Goal: Information Seeking & Learning: Learn about a topic

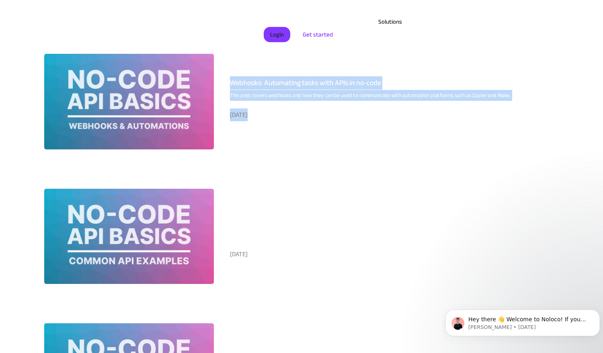
scroll to position [284, 0]
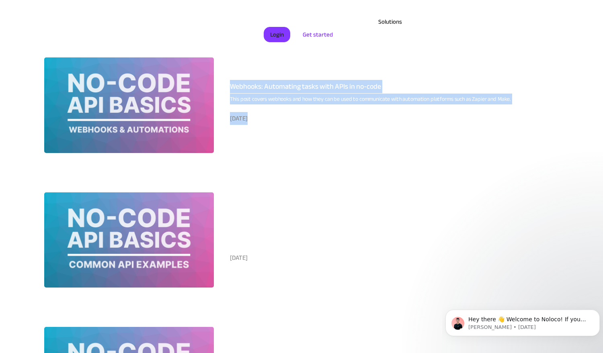
click at [120, 229] on div at bounding box center [129, 240] width 170 height 96
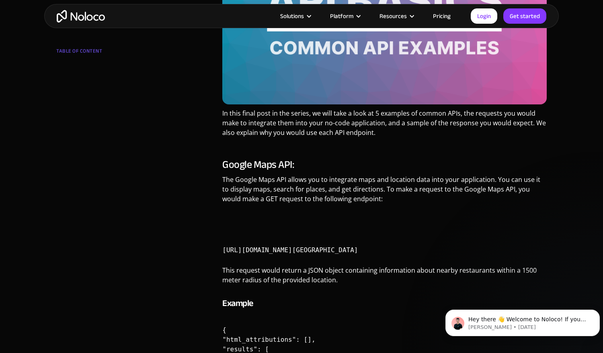
scroll to position [297, 0]
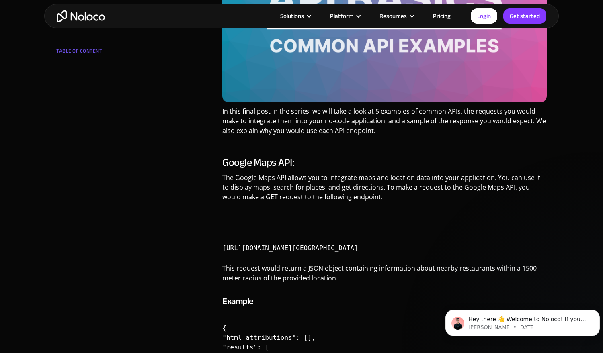
click at [316, 244] on code "https://maps.googleapis.com/maps/api/place/nearbysearch/json?location=37.788022…" at bounding box center [293, 243] width 142 height 30
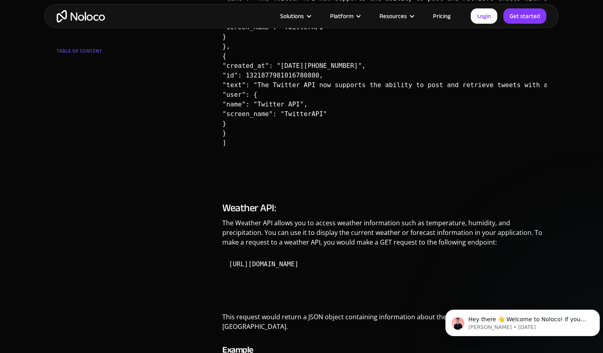
scroll to position [1137, 0]
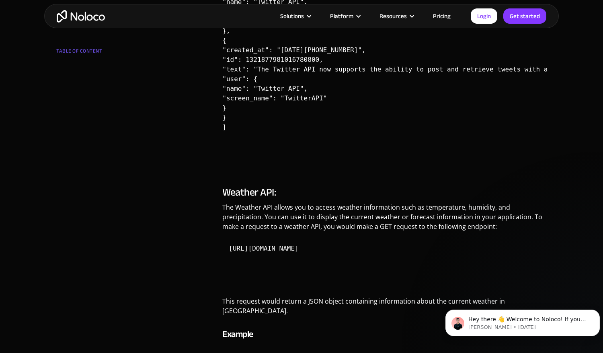
click at [288, 249] on code "https://api.openweathermap.org/data/2.5/weather?q=London,uk&appid=YOUR_API_KEY" at bounding box center [263, 248] width 82 height 20
copy pre "https://api.openweathermap.org/data/2.5/weather?q=London,uk&appid=YOUR_API_KEY"
click at [402, 92] on pre "[ { "created_at": "Thu Oct 29 17:12:58 +0000 2020", "id": 1321909079653347333, …" at bounding box center [384, 37] width 324 height 215
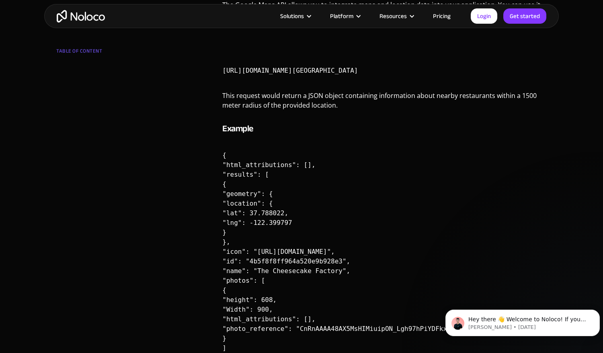
scroll to position [466, 0]
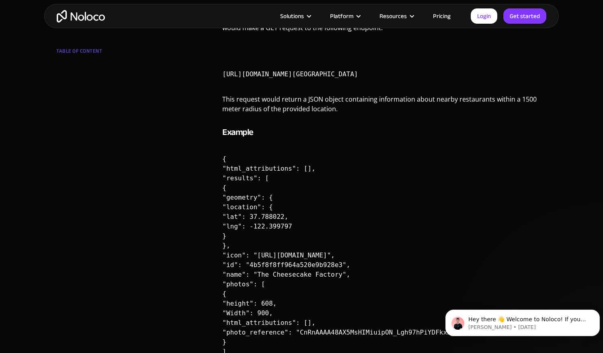
click at [364, 72] on code "https://maps.googleapis.com/maps/api/place/nearbysearch/json?location=37.788022…" at bounding box center [293, 69] width 142 height 30
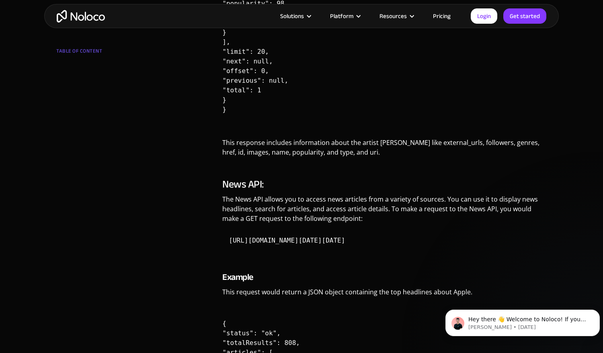
scroll to position [2463, 0]
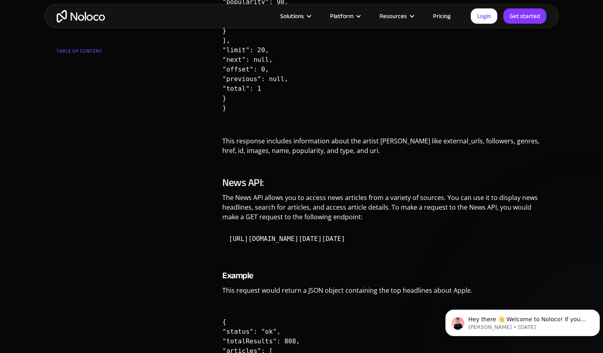
click at [351, 229] on code "https://newsapi.org/v2/everything?q=apple&from=2023-01-14&to=2023-01-14&sortBy=…" at bounding box center [286, 239] width 129 height 20
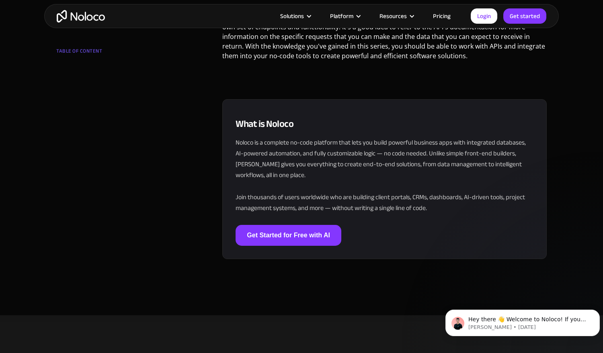
scroll to position [3109, 0]
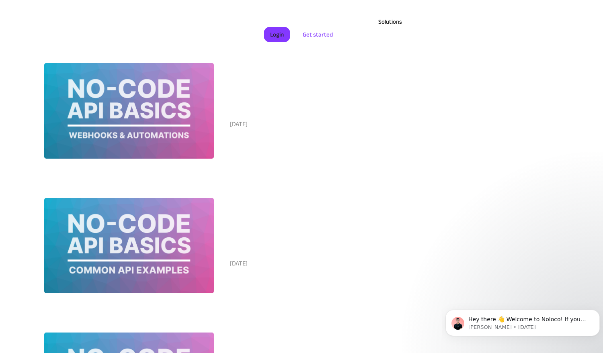
scroll to position [278, 0]
click at [146, 131] on div at bounding box center [129, 111] width 170 height 96
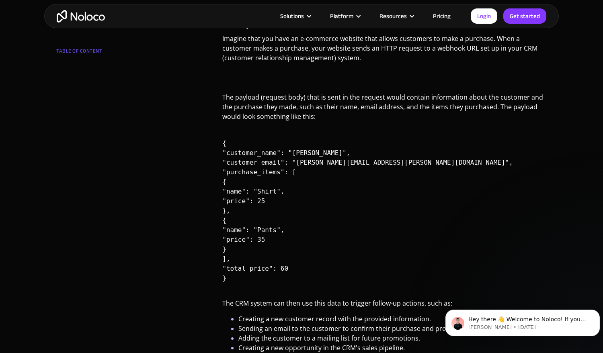
scroll to position [4, 0]
